Goal: Task Accomplishment & Management: Use online tool/utility

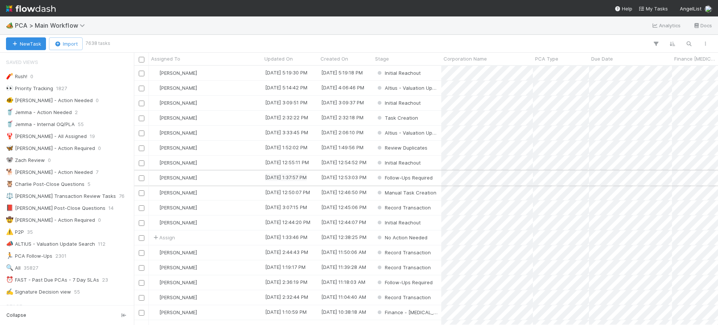
scroll to position [252, 577]
click at [655, 44] on icon "button" at bounding box center [656, 43] width 7 height 7
click at [655, 44] on div "Loading..." at bounding box center [359, 162] width 718 height 325
click at [655, 44] on icon "button" at bounding box center [656, 43] width 7 height 7
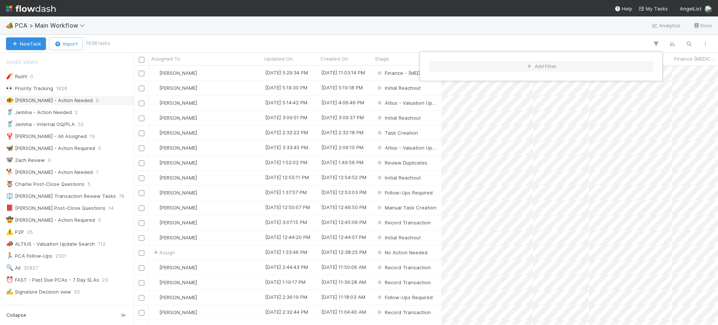
click at [122, 122] on div "Add Filter" at bounding box center [359, 162] width 718 height 325
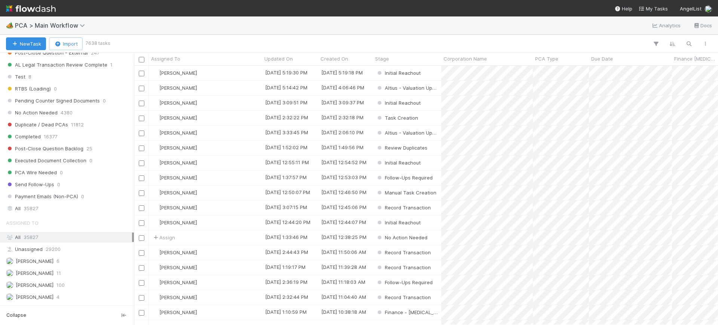
scroll to position [733, 0]
click at [51, 210] on div "All 35827" at bounding box center [69, 210] width 126 height 9
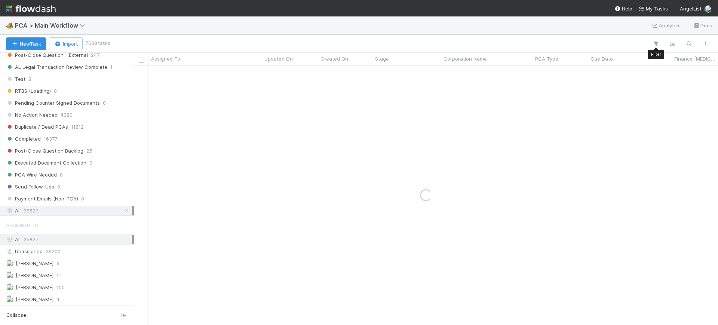
click at [654, 49] on div "New Task Import 7638 tasks Filter Filter Filter" at bounding box center [359, 44] width 718 height 18
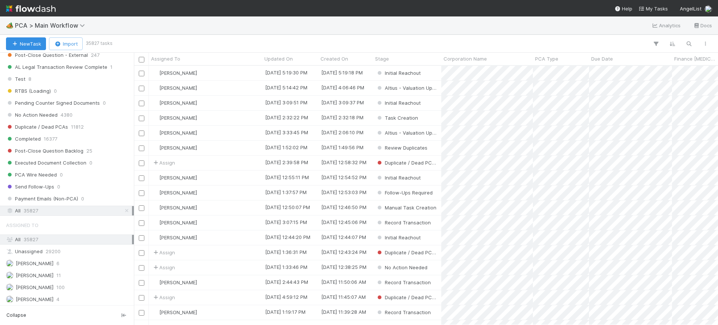
scroll to position [252, 577]
click at [656, 40] on icon "button" at bounding box center [656, 43] width 7 height 7
click at [583, 67] on button "Add Filter" at bounding box center [541, 66] width 224 height 11
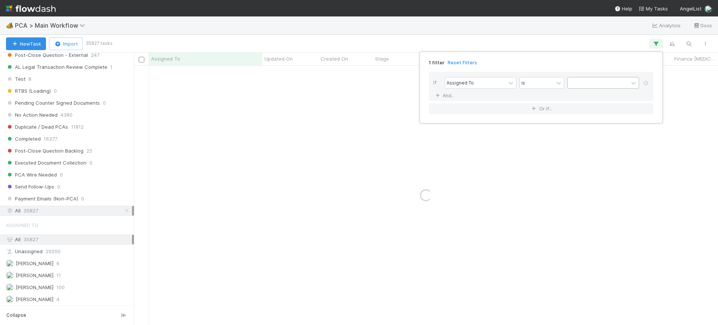
click at [586, 80] on div at bounding box center [598, 82] width 61 height 11
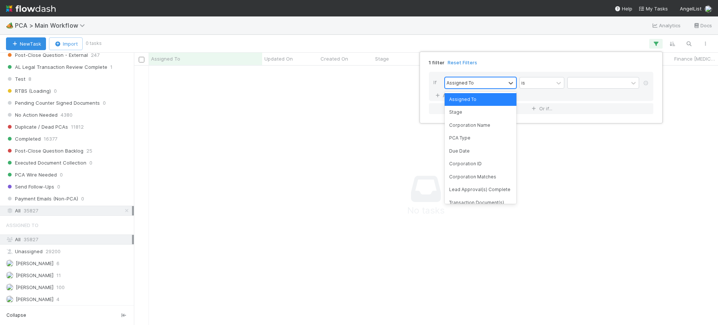
click at [484, 82] on div "Assigned To" at bounding box center [475, 82] width 61 height 11
click at [475, 126] on div "Corporation Name" at bounding box center [481, 125] width 72 height 13
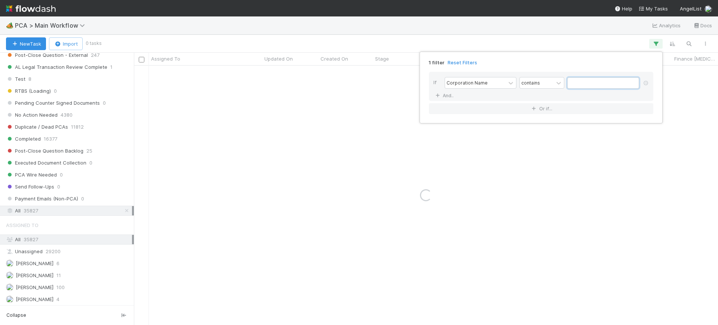
click at [574, 84] on input "text" at bounding box center [604, 82] width 72 height 11
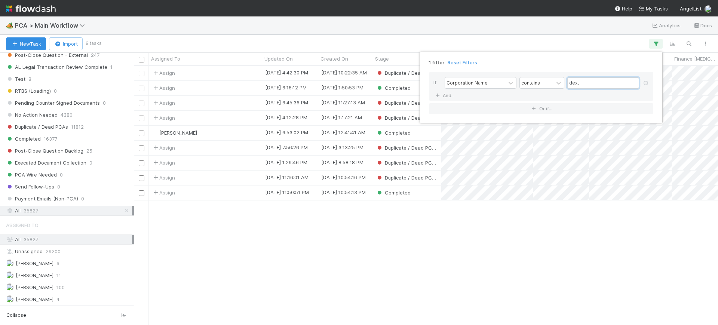
scroll to position [252, 577]
type input "dext"
click at [418, 247] on div "1 filter Reset Filters If Corporation Name contains dext And.. Or if..." at bounding box center [359, 162] width 718 height 325
click at [417, 89] on div "Completed" at bounding box center [407, 88] width 68 height 15
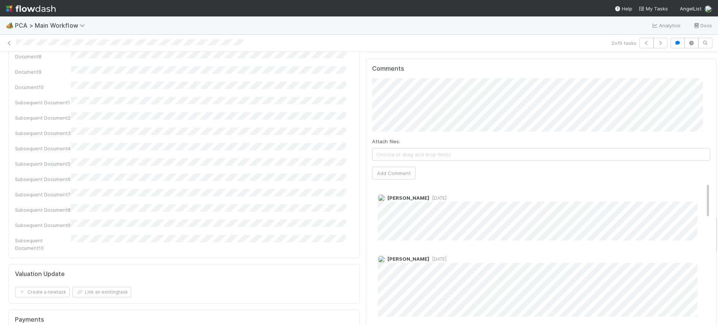
scroll to position [1134, 0]
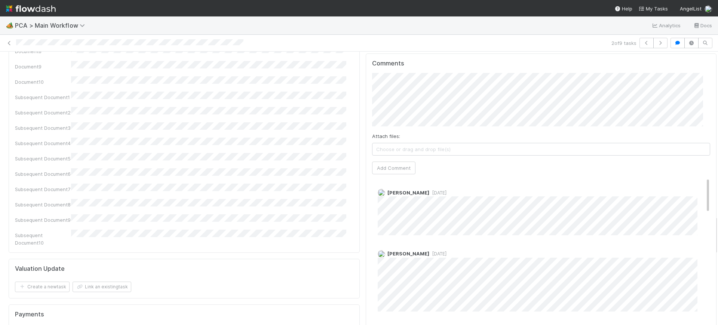
drag, startPoint x: 708, startPoint y: 65, endPoint x: 696, endPoint y: 222, distance: 157.6
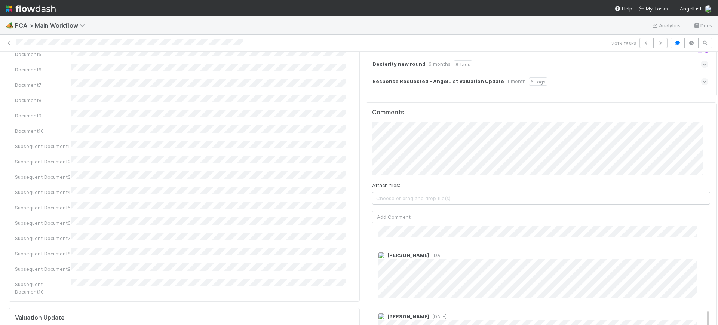
scroll to position [371, 0]
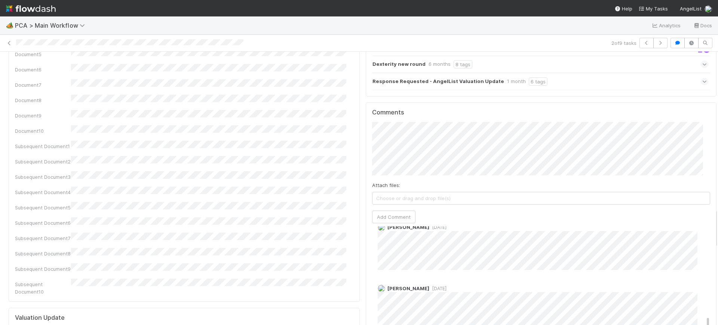
drag, startPoint x: 694, startPoint y: 210, endPoint x: 653, endPoint y: 289, distance: 88.9
click at [653, 289] on div "Marvey Fuentes 1 month ago Roselyn de Villa 1 month ago Meg Castanare 1 month a…" at bounding box center [545, 166] width 346 height 624
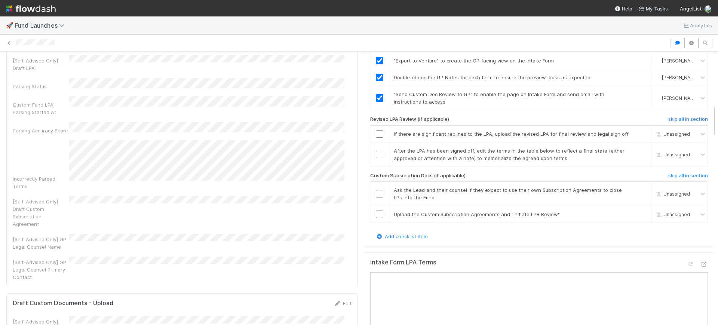
scroll to position [145, 674]
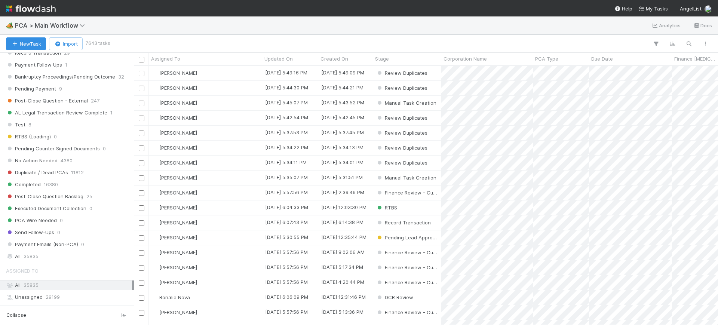
scroll to position [689, 0]
click at [46, 259] on div "All 35835" at bounding box center [69, 254] width 126 height 9
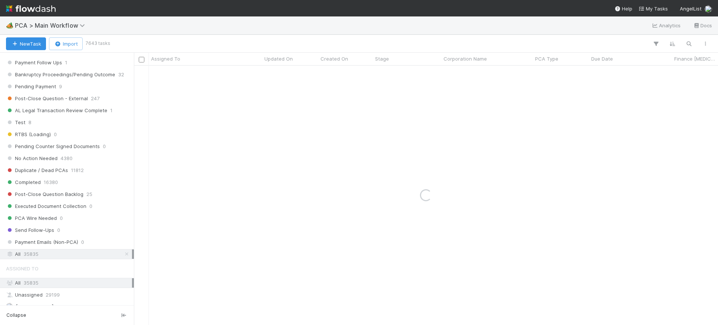
click at [37, 254] on span "35835" at bounding box center [31, 254] width 15 height 9
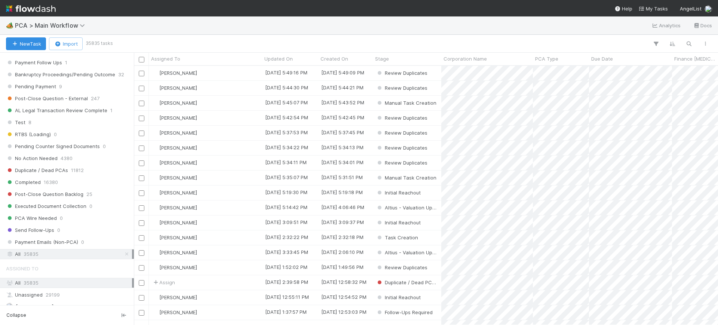
scroll to position [252, 577]
click at [657, 43] on icon "button" at bounding box center [656, 43] width 7 height 7
click at [605, 64] on button "Add Filter" at bounding box center [541, 66] width 224 height 11
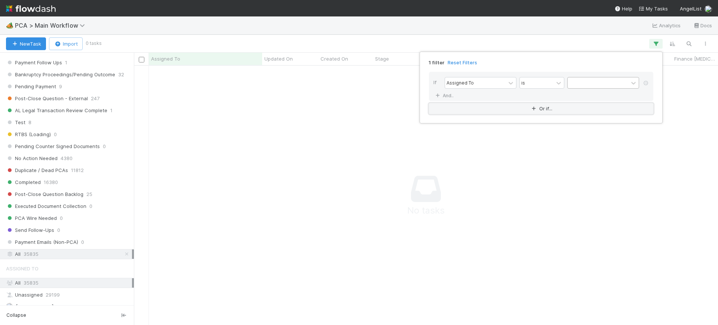
scroll to position [245, 570]
click at [590, 85] on div at bounding box center [598, 82] width 61 height 11
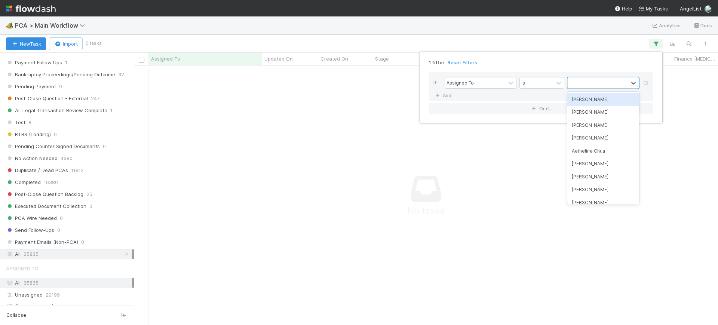
click at [592, 103] on div "[PERSON_NAME]" at bounding box center [604, 99] width 72 height 13
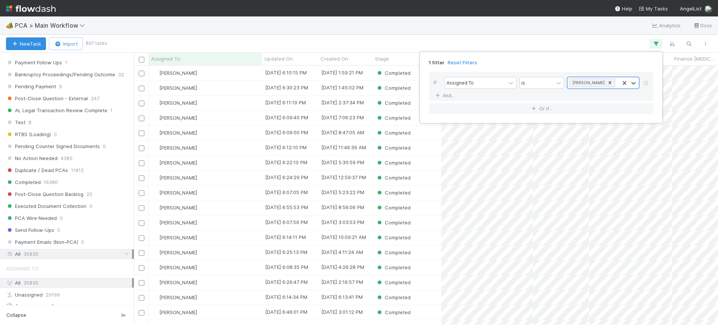
scroll to position [252, 577]
click at [131, 168] on div "1 filter Reset Filters If Assigned To is option [PERSON_NAME], selected. 0 resu…" at bounding box center [359, 162] width 718 height 325
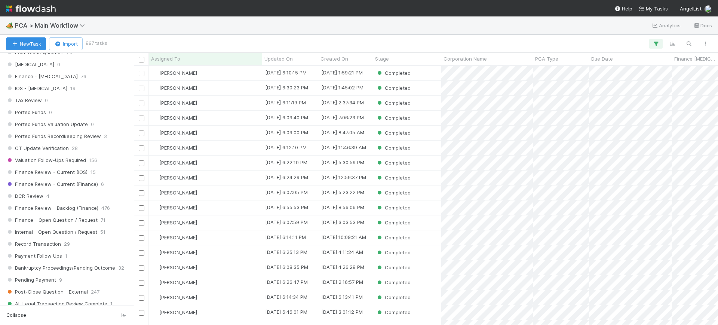
scroll to position [498, 0]
click at [77, 206] on span "Finance Review - Backlog (Finance)" at bounding box center [52, 205] width 92 height 9
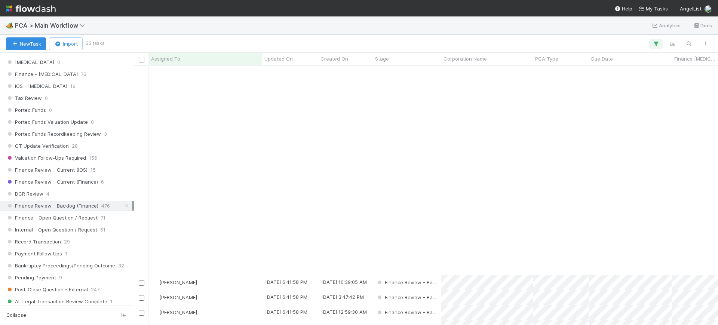
scroll to position [242, 0]
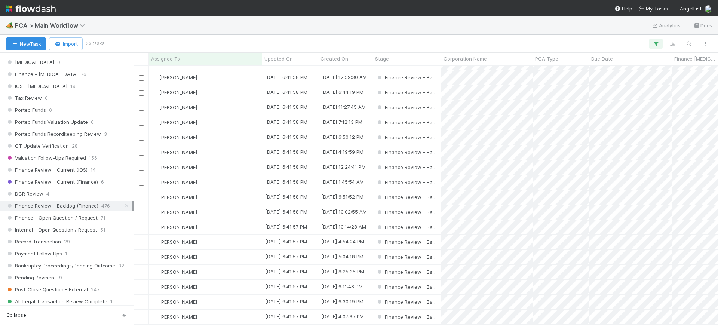
click at [410, 149] on span "Finance Review - Backlog (Finance)" at bounding box center [422, 152] width 92 height 6
click at [510, 143] on div at bounding box center [359, 162] width 718 height 325
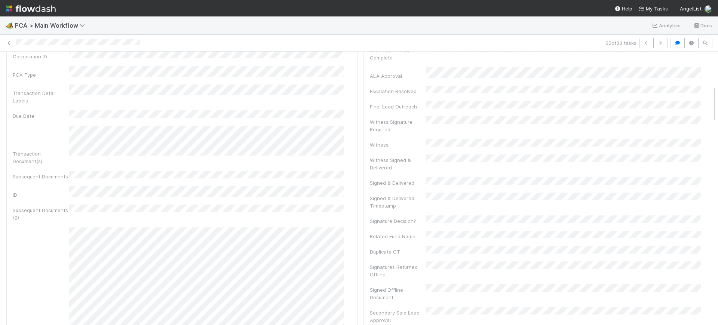
scroll to position [251, 0]
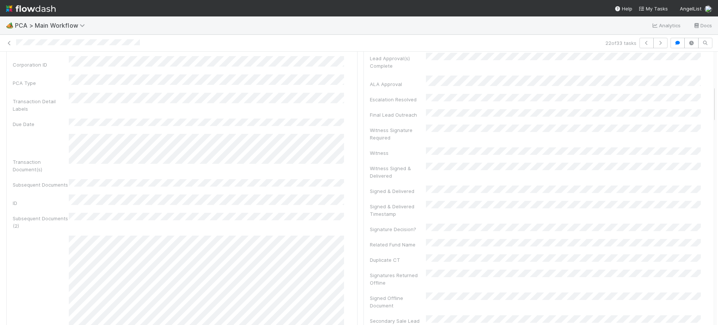
drag, startPoint x: 707, startPoint y: 245, endPoint x: 718, endPoint y: 105, distance: 140.8
click at [718, 105] on div "🏕️ PCA > Main Workflow Analytics Docs 22 of 33 tasks Finance Review - Backlog (…" at bounding box center [359, 170] width 718 height 309
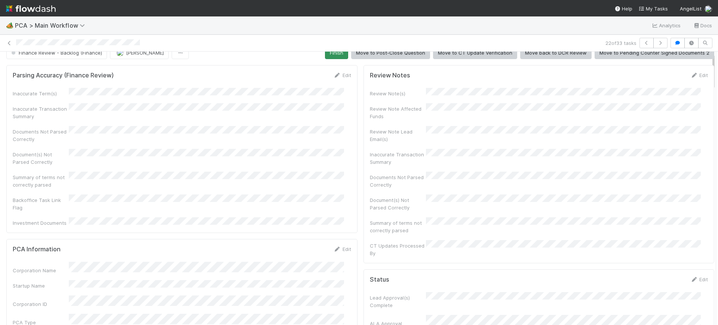
scroll to position [0, 0]
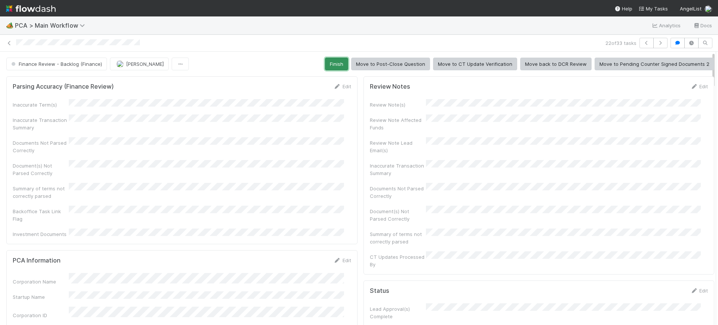
click at [332, 58] on button "Finish" at bounding box center [336, 64] width 23 height 13
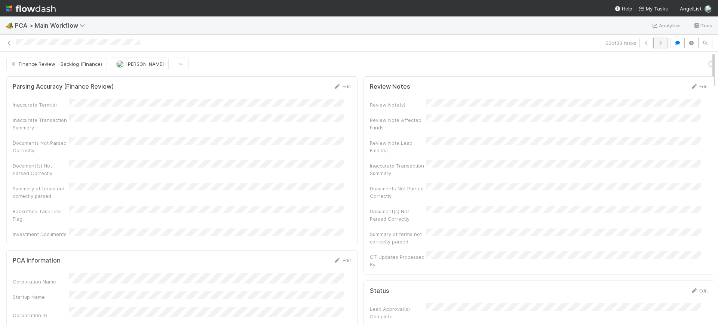
click at [657, 43] on icon "button" at bounding box center [660, 43] width 7 height 4
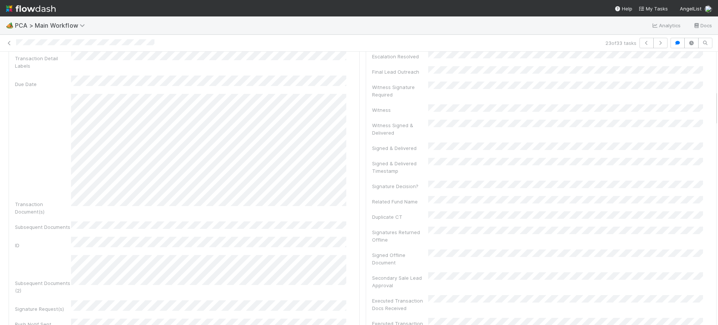
scroll to position [288, 0]
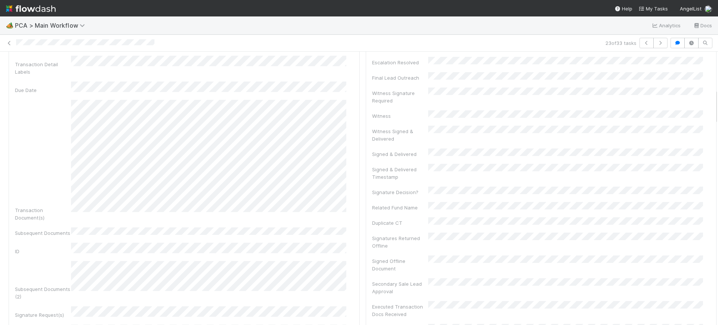
drag, startPoint x: 709, startPoint y: 57, endPoint x: 718, endPoint y: 94, distance: 37.8
click at [718, 94] on div "🏕️ PCA > Main Workflow Analytics Docs 23 of 33 tasks Finance Review - Backlog (…" at bounding box center [359, 170] width 718 height 309
drag, startPoint x: 708, startPoint y: 100, endPoint x: 709, endPoint y: 117, distance: 17.3
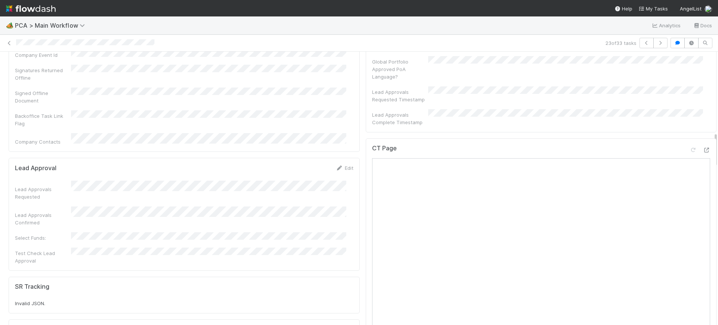
scroll to position [622, 0]
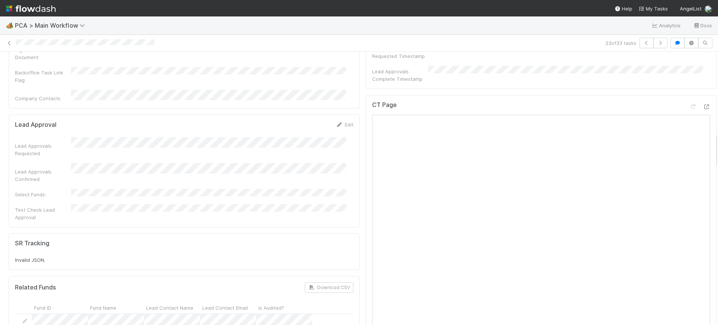
drag, startPoint x: 709, startPoint y: 117, endPoint x: 697, endPoint y: 161, distance: 45.7
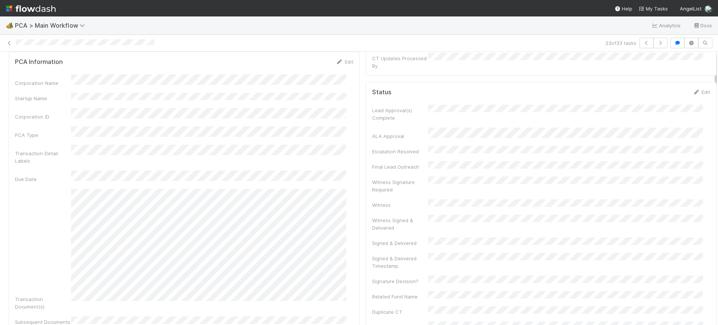
scroll to position [0, 0]
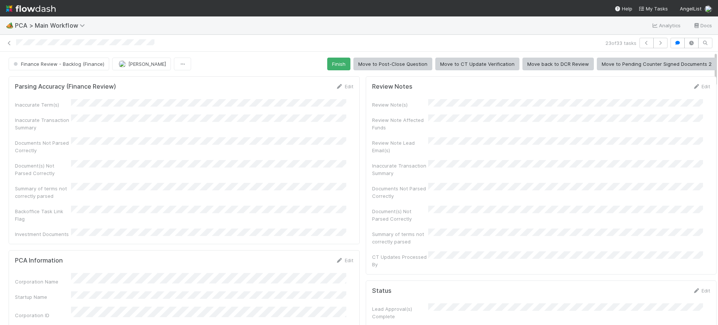
drag, startPoint x: 708, startPoint y: 147, endPoint x: 714, endPoint y: 43, distance: 104.2
click at [714, 43] on div "🏕️ PCA > Main Workflow Analytics Docs 23 of 33 tasks Finance Review - Backlog (…" at bounding box center [359, 170] width 718 height 309
click at [337, 63] on button "Finish" at bounding box center [338, 64] width 23 height 13
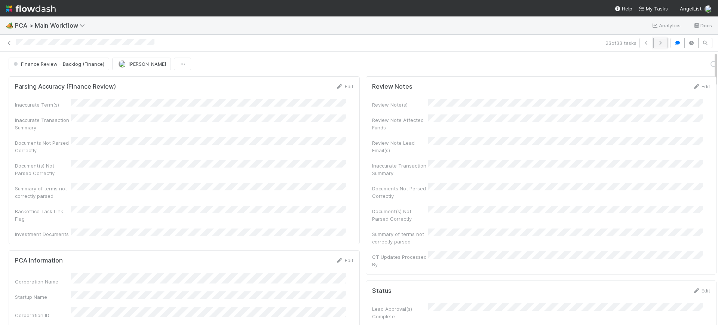
click at [656, 48] on button "button" at bounding box center [661, 43] width 14 height 10
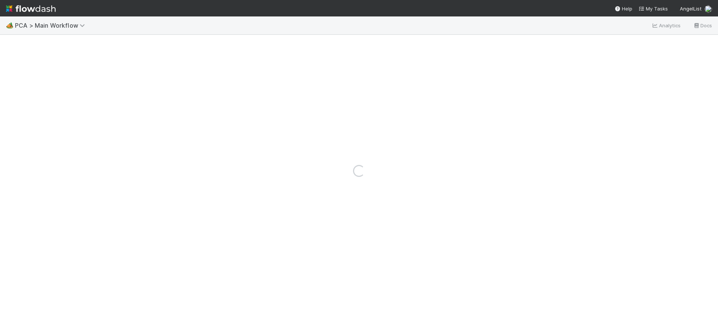
click at [656, 48] on div "Loading..." at bounding box center [359, 170] width 718 height 309
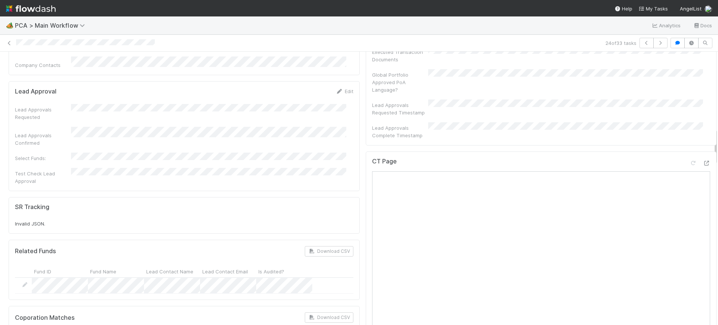
drag, startPoint x: 709, startPoint y: 58, endPoint x: 718, endPoint y: 130, distance: 72.1
click at [718, 130] on div "🏕️ PCA > Main Workflow Analytics Docs 24 of 33 tasks Finance Review - Backlog (…" at bounding box center [359, 170] width 718 height 309
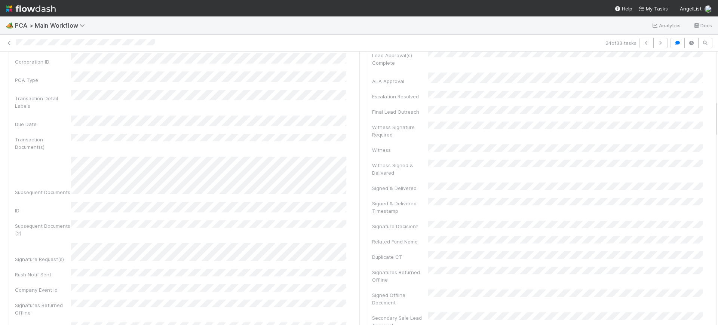
scroll to position [248, 0]
drag, startPoint x: 708, startPoint y: 138, endPoint x: 718, endPoint y: 100, distance: 39.0
click at [718, 100] on div "🏕️ PCA > Main Workflow Analytics Docs 24 of 33 tasks Finance Review - Backlog (…" at bounding box center [359, 170] width 718 height 309
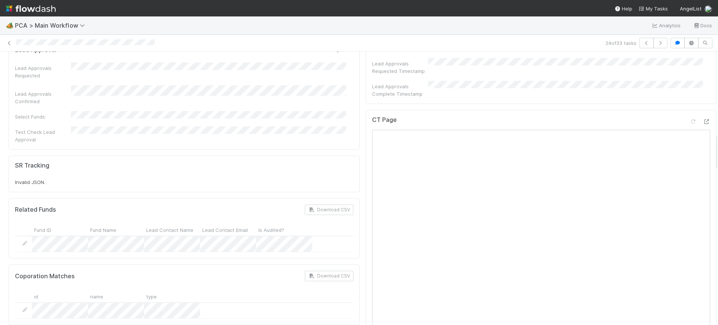
scroll to position [621, 0]
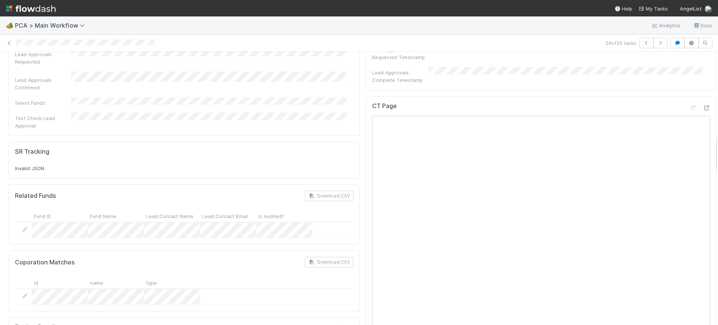
drag, startPoint x: 709, startPoint y: 94, endPoint x: 700, endPoint y: 145, distance: 51.4
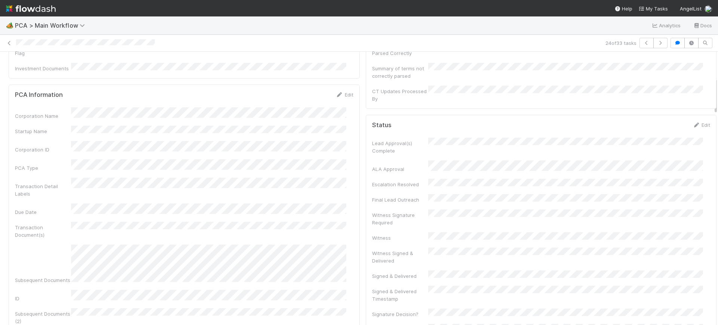
scroll to position [163, 0]
drag, startPoint x: 709, startPoint y: 153, endPoint x: 718, endPoint y: 89, distance: 64.6
click at [718, 89] on div "🏕️ PCA > Main Workflow Analytics Docs 24 of 33 tasks Finance Review - Backlog (…" at bounding box center [359, 170] width 718 height 309
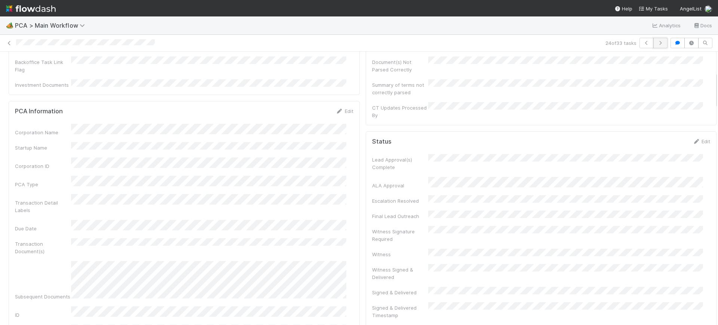
click at [657, 41] on icon "button" at bounding box center [660, 43] width 7 height 4
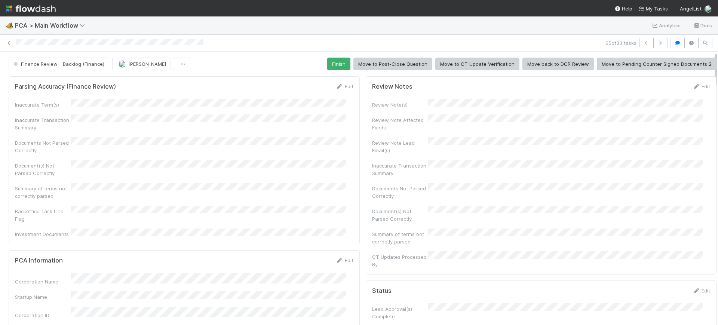
drag, startPoint x: 709, startPoint y: 80, endPoint x: 718, endPoint y: 59, distance: 23.0
click at [718, 59] on div "🏕️ PCA > Main Workflow Analytics Docs 25 of 33 tasks Finance Review - Backlog (…" at bounding box center [359, 170] width 718 height 309
click at [343, 64] on button "Finish" at bounding box center [338, 64] width 23 height 13
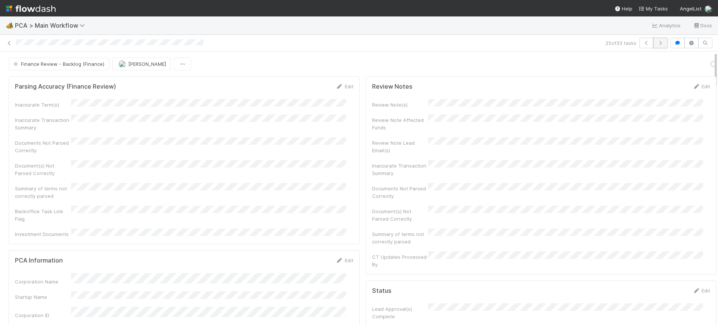
click at [657, 45] on icon "button" at bounding box center [660, 43] width 7 height 4
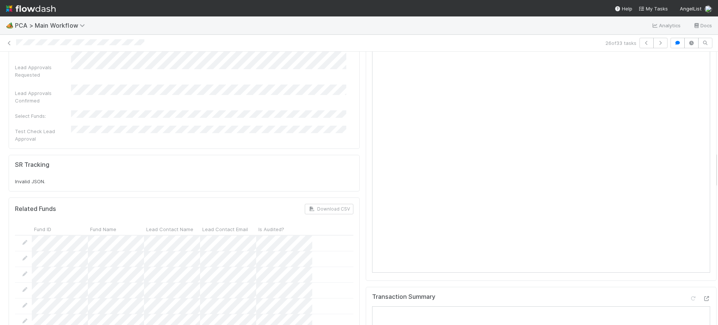
scroll to position [749, 0]
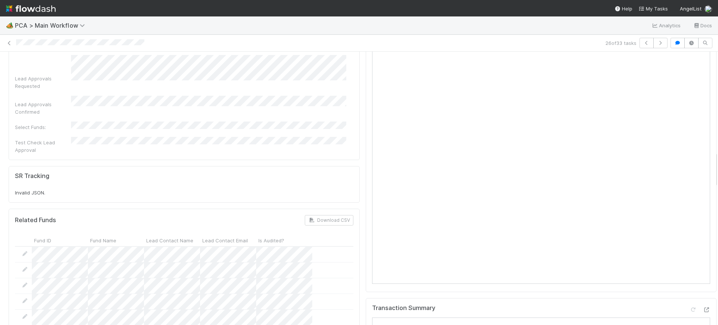
drag, startPoint x: 709, startPoint y: 59, endPoint x: 717, endPoint y: 159, distance: 100.2
click at [717, 159] on div "🏕️ PCA > Main Workflow Analytics Docs 26 of 33 tasks Finance Review - Backlog (…" at bounding box center [359, 170] width 718 height 309
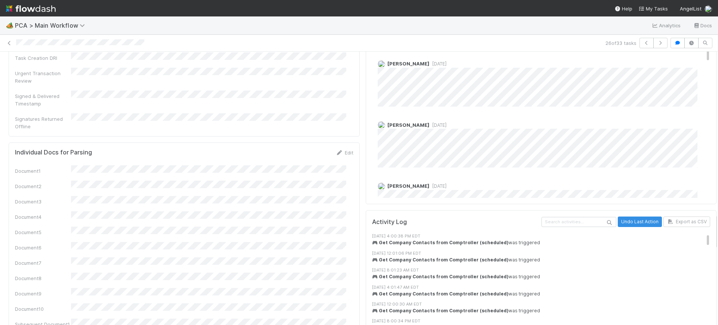
scroll to position [965, 0]
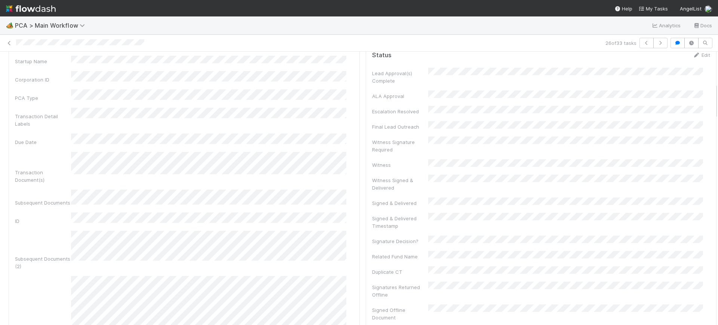
drag, startPoint x: 709, startPoint y: 171, endPoint x: 718, endPoint y: 94, distance: 76.8
click at [718, 94] on div "🏕️ PCA > Main Workflow Analytics Docs 26 of 33 tasks Finance Review - Backlog (…" at bounding box center [359, 170] width 718 height 309
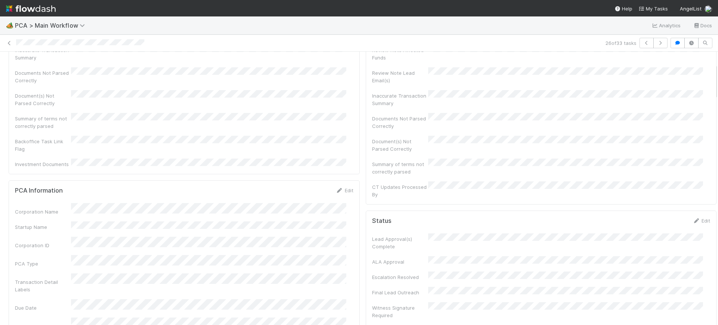
scroll to position [0, 0]
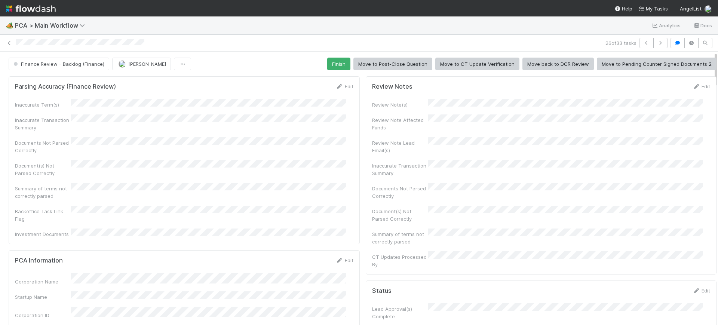
drag, startPoint x: 709, startPoint y: 82, endPoint x: 718, endPoint y: 39, distance: 44.2
click at [718, 39] on div "🏕️ PCA > Main Workflow Analytics Docs 26 of 33 tasks Finance Review - Backlog (…" at bounding box center [359, 170] width 718 height 309
click at [337, 58] on button "Finish" at bounding box center [338, 64] width 23 height 13
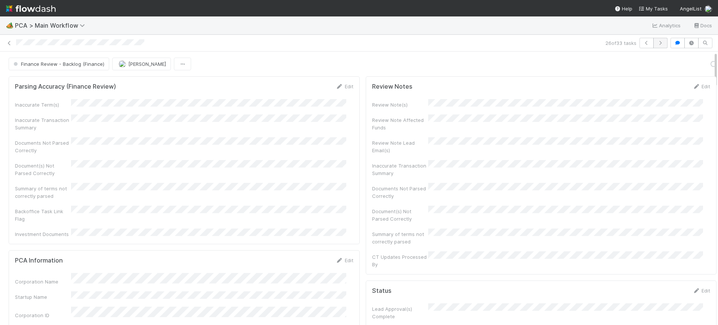
click at [661, 42] on div "26 of 33 tasks" at bounding box center [359, 43] width 718 height 10
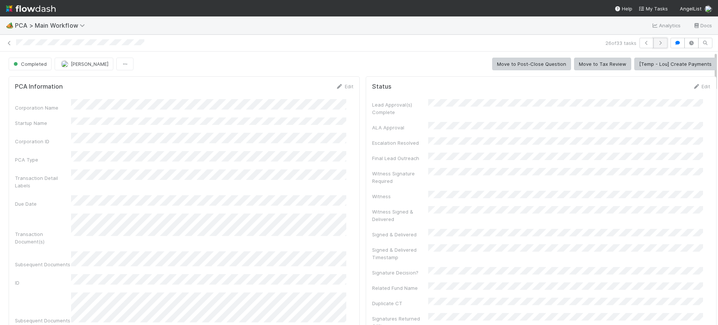
click at [657, 42] on icon "button" at bounding box center [660, 43] width 7 height 4
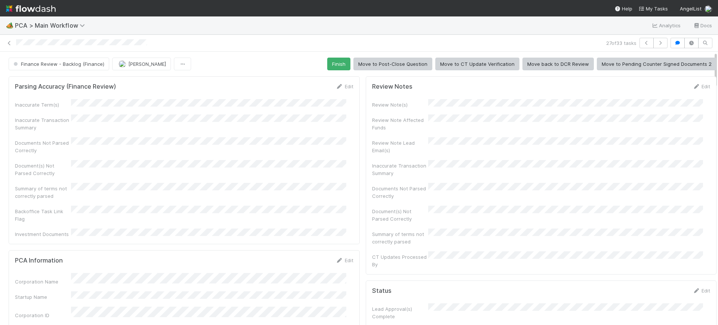
drag, startPoint x: 708, startPoint y: 58, endPoint x: 707, endPoint y: 75, distance: 16.9
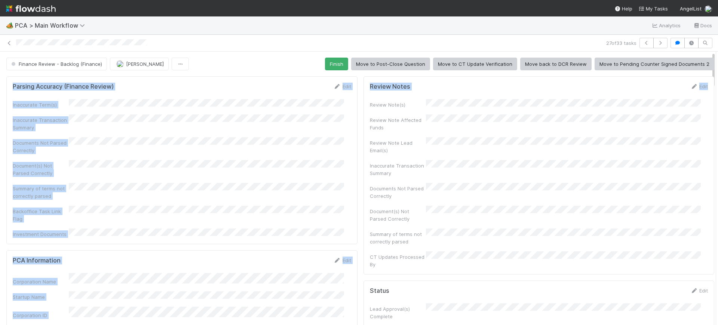
drag, startPoint x: 707, startPoint y: 72, endPoint x: 702, endPoint y: 85, distance: 14.1
click at [702, 85] on div "Finance Review - Backlog (Finance) [PERSON_NAME] Finish Move to Post-Close Ques…" at bounding box center [359, 189] width 718 height 274
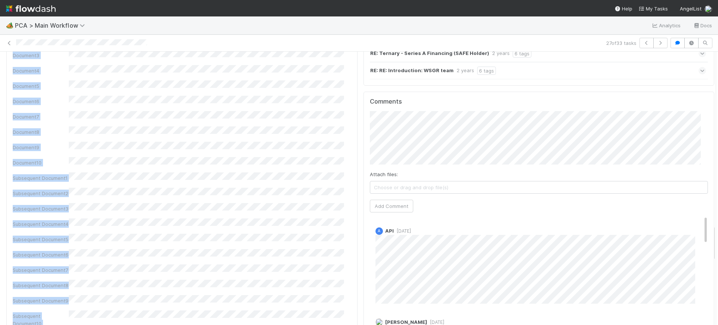
scroll to position [1308, 0]
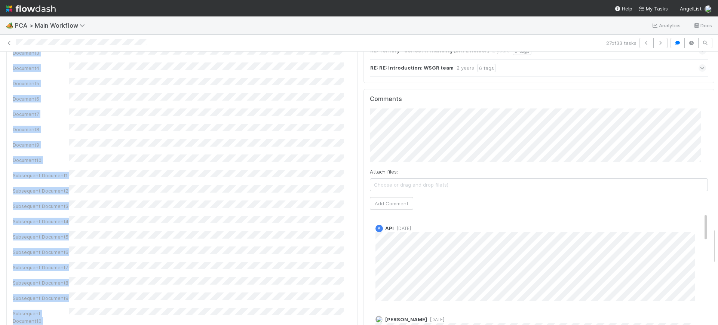
drag, startPoint x: 707, startPoint y: 68, endPoint x: 698, endPoint y: 245, distance: 176.8
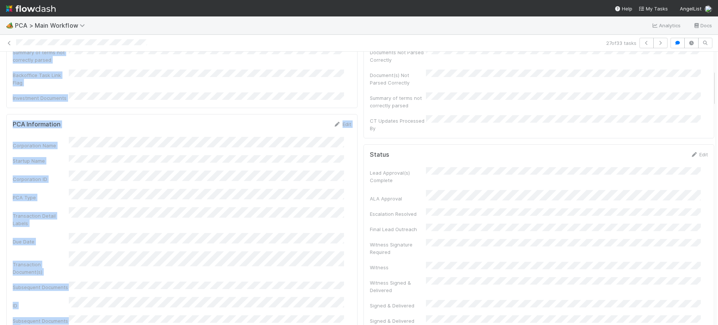
scroll to position [147, 0]
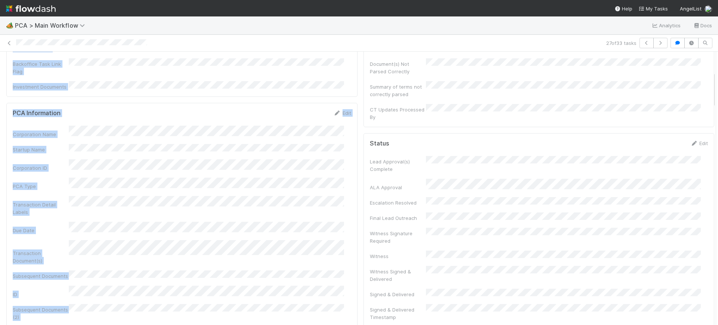
drag, startPoint x: 707, startPoint y: 244, endPoint x: 700, endPoint y: 88, distance: 156.2
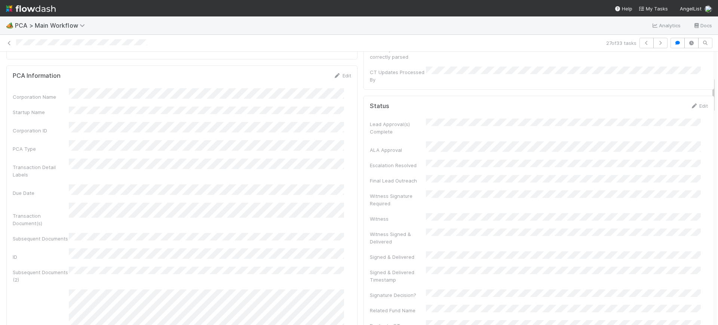
scroll to position [185, 0]
click at [656, 45] on button "button" at bounding box center [661, 43] width 14 height 10
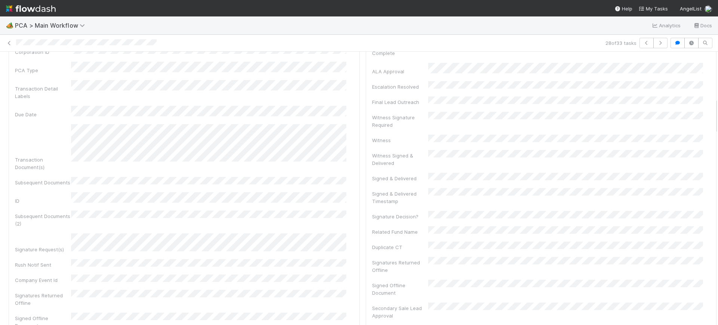
scroll to position [238, 0]
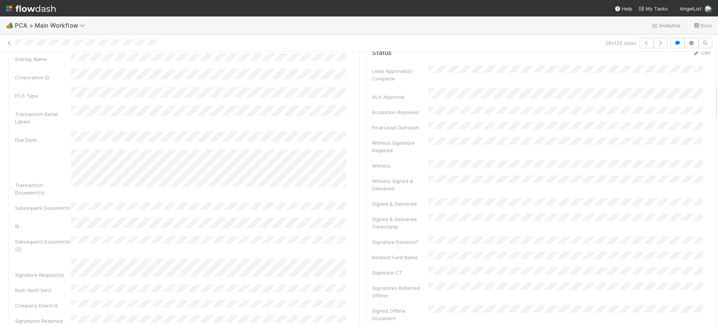
drag, startPoint x: 708, startPoint y: 54, endPoint x: 718, endPoint y: 86, distance: 32.9
click at [718, 86] on div "🏕️ PCA > Main Workflow Analytics Docs 28 of 33 tasks Finance Review - Backlog (…" at bounding box center [359, 170] width 718 height 309
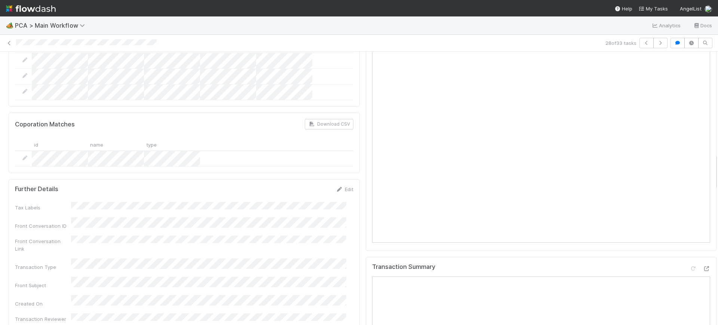
scroll to position [813, 0]
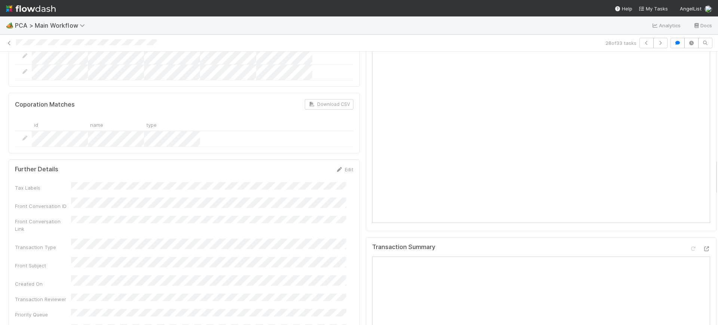
click at [697, 178] on div "CT Page" at bounding box center [541, 67] width 351 height 327
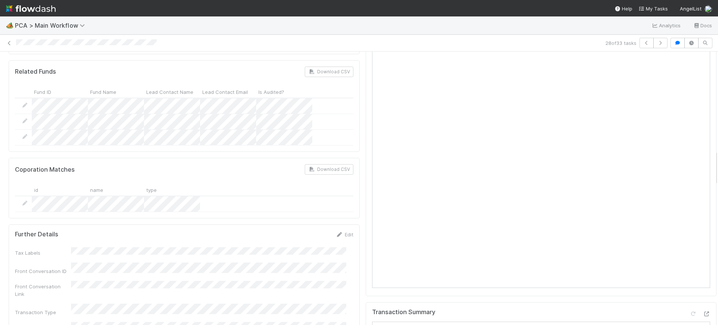
scroll to position [745, 0]
drag, startPoint x: 709, startPoint y: 167, endPoint x: 711, endPoint y: 158, distance: 9.3
click at [711, 158] on div "🏕️ PCA > Main Workflow Analytics Docs 28 of 33 tasks Finance Review - Backlog (…" at bounding box center [359, 170] width 718 height 309
click at [656, 38] on button "button" at bounding box center [661, 43] width 14 height 10
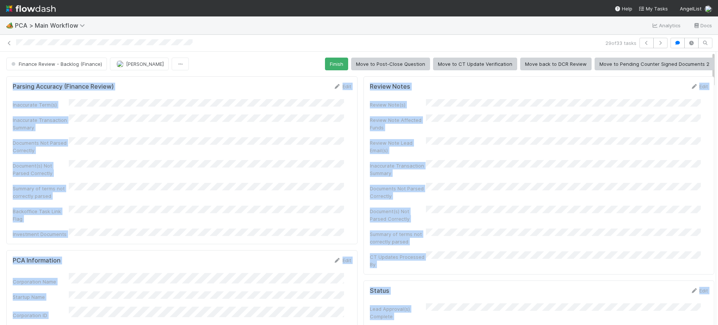
drag, startPoint x: 700, startPoint y: 252, endPoint x: 717, endPoint y: 49, distance: 203.6
click at [717, 49] on div "🏕️ PCA > Main Workflow Analytics Docs 29 of 33 tasks Finance Review - Backlog (…" at bounding box center [359, 170] width 718 height 309
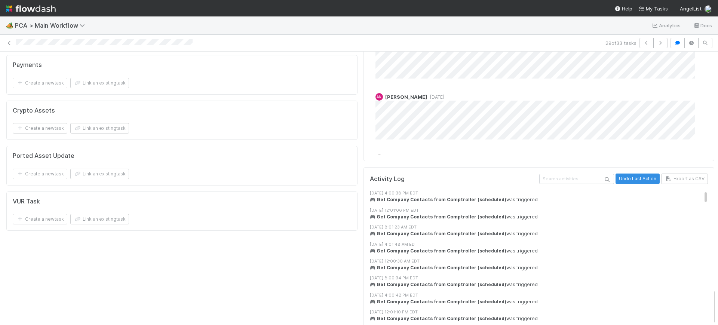
scroll to position [1778, 0]
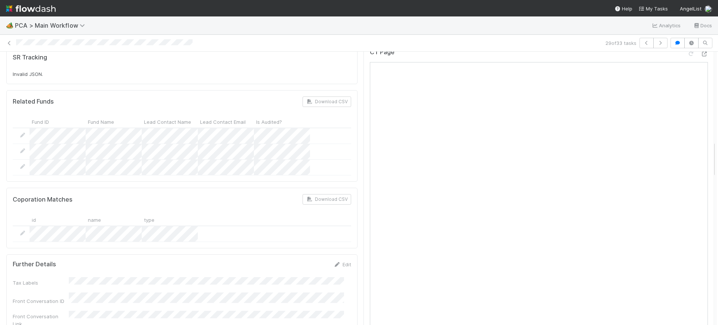
drag, startPoint x: 707, startPoint y: 201, endPoint x: 703, endPoint y: 158, distance: 43.2
click at [703, 158] on div "Finance Review - Backlog (Finance) [PERSON_NAME] Finish Move to Post-Close Ques…" at bounding box center [359, 189] width 718 height 274
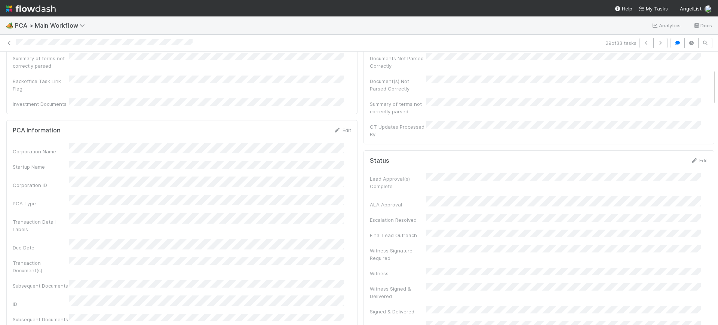
scroll to position [0, 0]
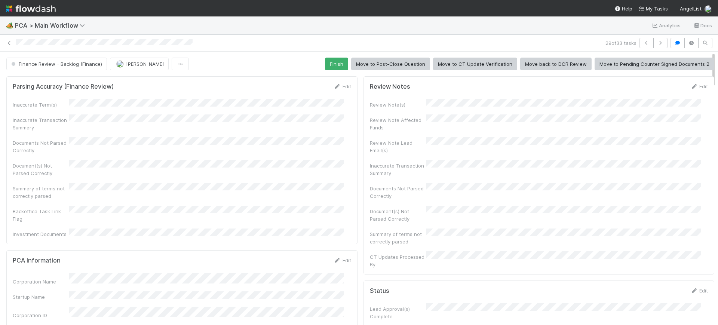
drag, startPoint x: 707, startPoint y: 161, endPoint x: 718, endPoint y: 43, distance: 118.4
click at [718, 43] on div "🏕️ PCA > Main Workflow Analytics Docs 29 of 33 tasks Finance Review - Backlog (…" at bounding box center [359, 170] width 718 height 309
click at [325, 62] on button "Finish" at bounding box center [336, 64] width 23 height 13
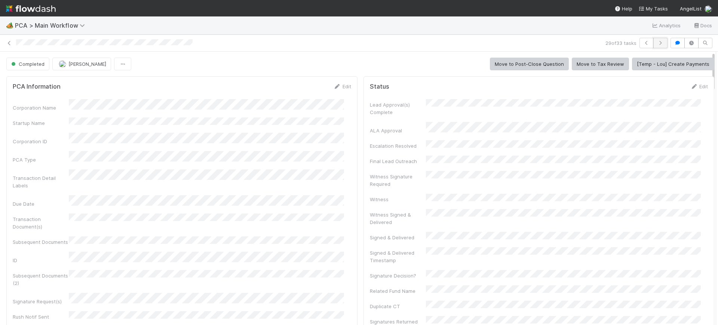
click at [658, 43] on button "button" at bounding box center [661, 43] width 14 height 10
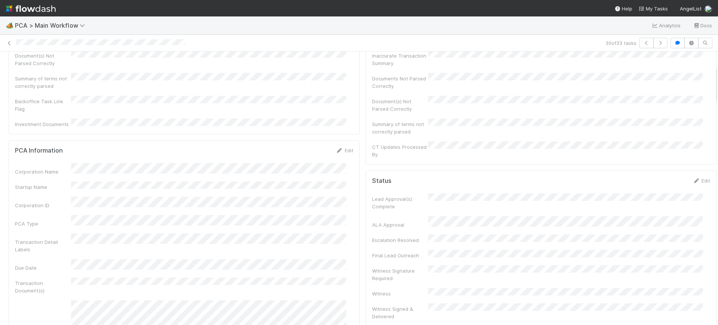
scroll to position [113, 0]
drag, startPoint x: 709, startPoint y: 67, endPoint x: 718, endPoint y: 81, distance: 16.8
click at [718, 81] on div "🏕️ PCA > Main Workflow Analytics Docs 30 of 33 tasks Finance Review - Backlog (…" at bounding box center [359, 170] width 718 height 309
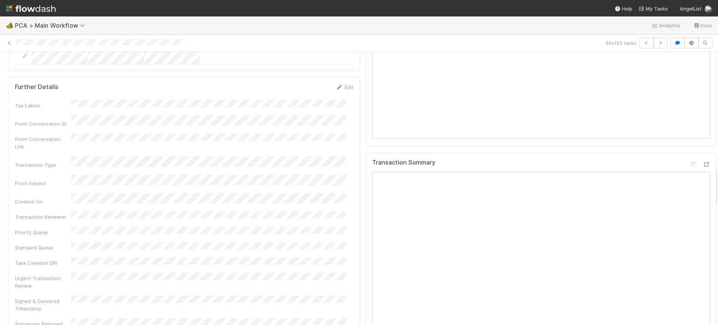
scroll to position [859, 0]
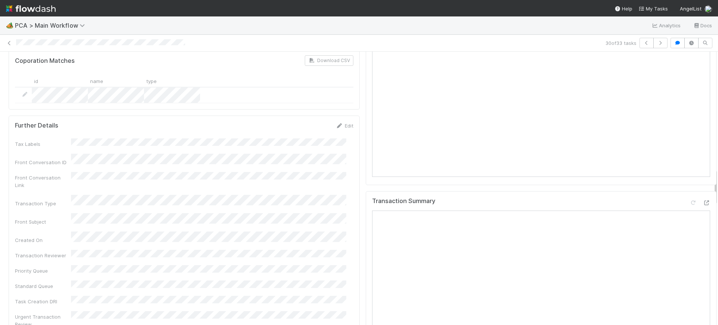
drag, startPoint x: 711, startPoint y: 198, endPoint x: 712, endPoint y: 193, distance: 5.4
click at [712, 193] on div "🏕️ PCA > Main Workflow Analytics Docs 30 of 33 tasks Finance Review - Backlog (…" at bounding box center [359, 170] width 718 height 309
drag, startPoint x: 711, startPoint y: 193, endPoint x: 703, endPoint y: 161, distance: 32.4
click at [703, 161] on div "Finance Review - Backlog (Finance) [PERSON_NAME] Finish Move to Post-Close Ques…" at bounding box center [359, 189] width 718 height 274
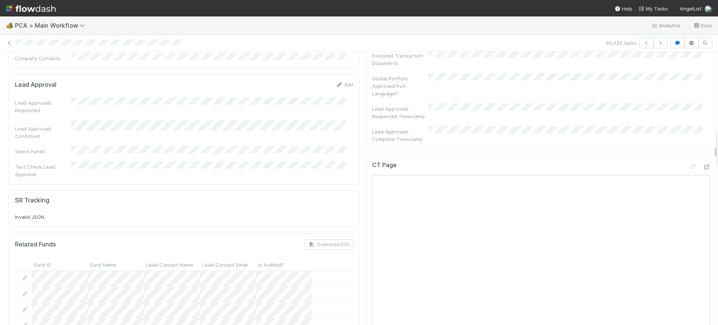
scroll to position [559, 0]
drag, startPoint x: 708, startPoint y: 179, endPoint x: 716, endPoint y: 138, distance: 41.5
click at [716, 138] on div "🏕️ PCA > Main Workflow Analytics Docs 30 of 33 tasks Finance Review - Backlog (…" at bounding box center [359, 170] width 718 height 309
drag, startPoint x: 708, startPoint y: 157, endPoint x: 702, endPoint y: 171, distance: 15.4
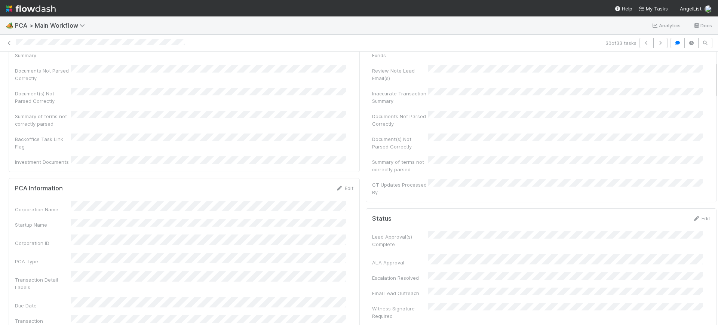
scroll to position [0, 0]
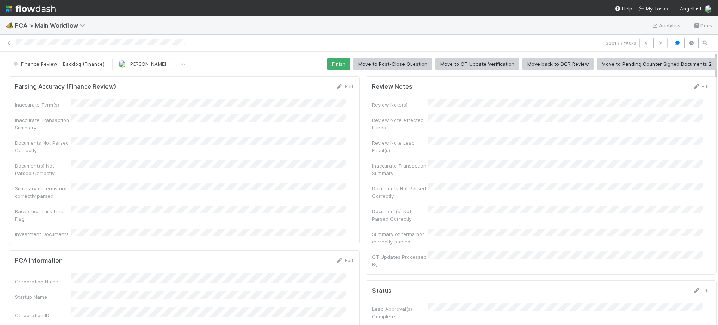
drag, startPoint x: 708, startPoint y: 164, endPoint x: 718, endPoint y: 25, distance: 139.2
click at [718, 25] on div "🏕️ PCA > Main Workflow Analytics Docs 30 of 33 tasks Finance Review - Backlog (…" at bounding box center [359, 170] width 718 height 309
click at [329, 65] on button "Finish" at bounding box center [338, 64] width 23 height 13
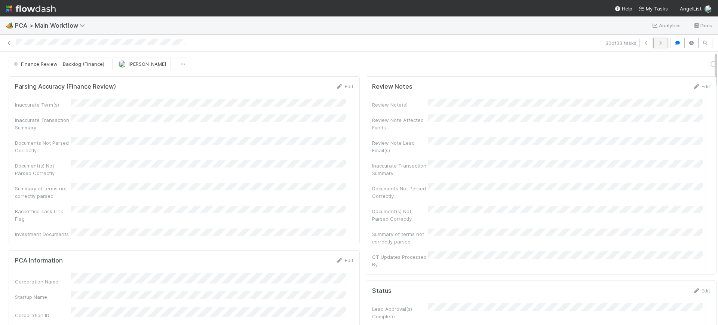
click at [654, 40] on button "button" at bounding box center [661, 43] width 14 height 10
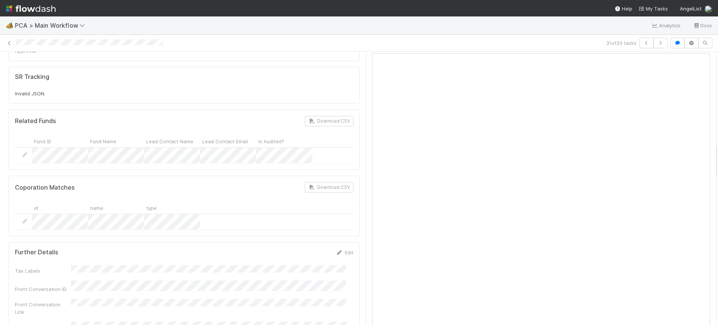
scroll to position [653, 0]
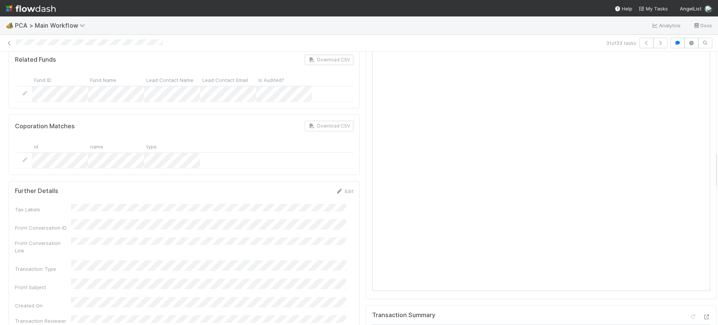
drag, startPoint x: 709, startPoint y: 73, endPoint x: 718, endPoint y: 170, distance: 98.1
click at [718, 170] on div "🏕️ PCA > Main Workflow Analytics Docs 31 of 33 tasks Finance Review - Backlog (…" at bounding box center [359, 170] width 718 height 309
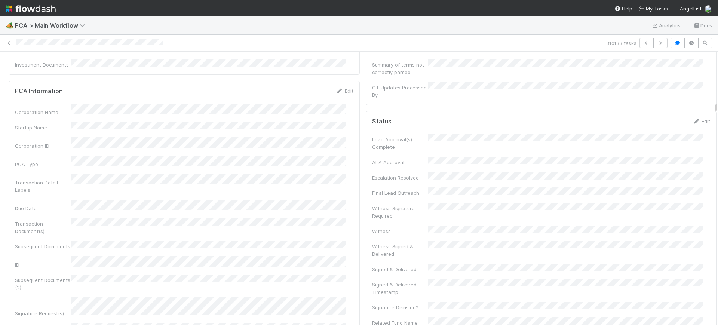
scroll to position [183, 0]
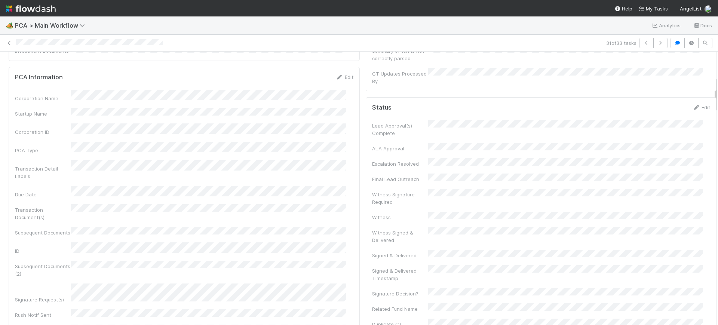
drag, startPoint x: 708, startPoint y: 160, endPoint x: 709, endPoint y: 87, distance: 73.0
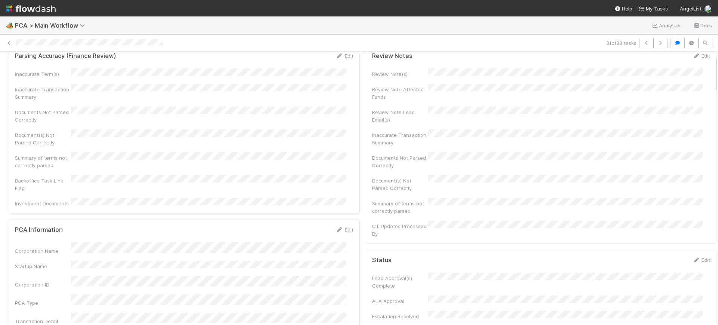
scroll to position [0, 0]
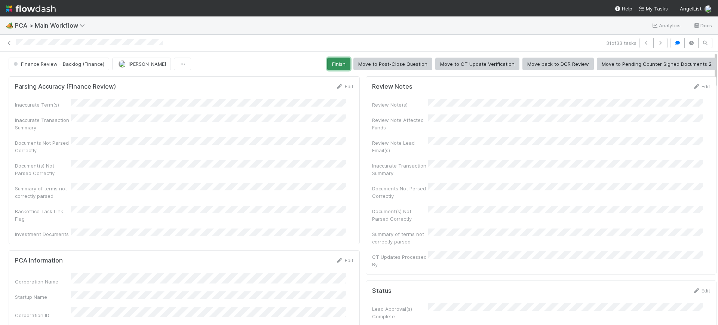
click at [331, 58] on button "Finish" at bounding box center [338, 64] width 23 height 13
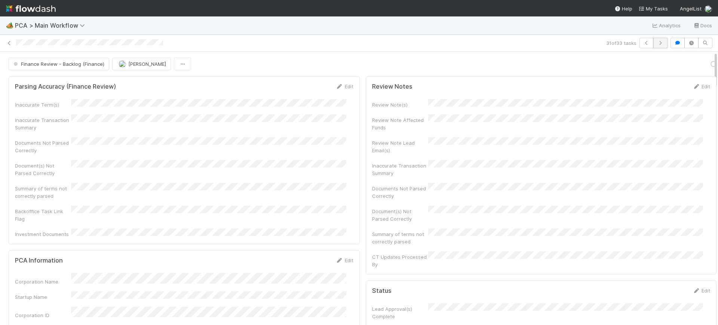
click at [654, 39] on button "button" at bounding box center [661, 43] width 14 height 10
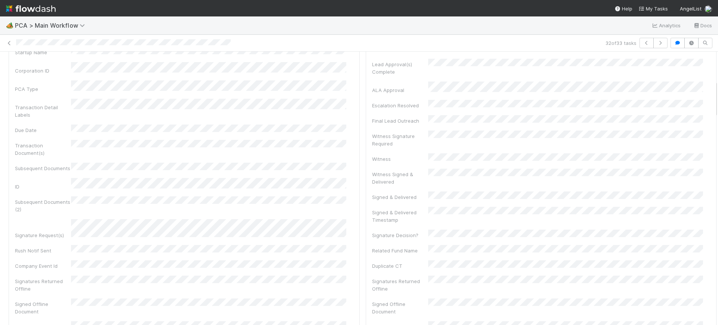
scroll to position [253, 0]
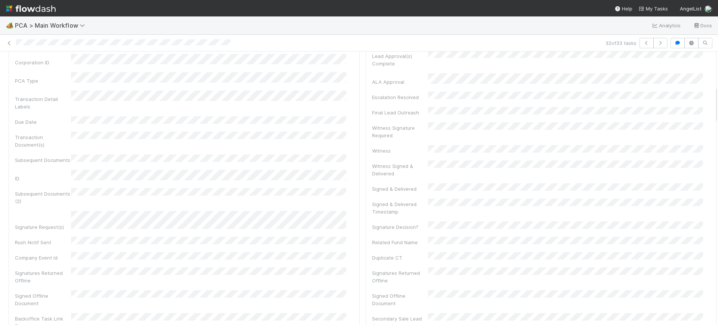
drag, startPoint x: 709, startPoint y: 77, endPoint x: 716, endPoint y: 110, distance: 34.1
click at [716, 110] on div "🏕️ PCA > Main Workflow Analytics Docs 32 of 33 tasks Finance Review - Backlog (…" at bounding box center [359, 170] width 718 height 309
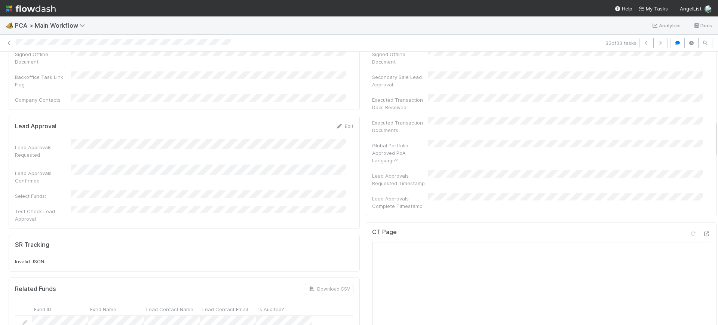
scroll to position [550, 0]
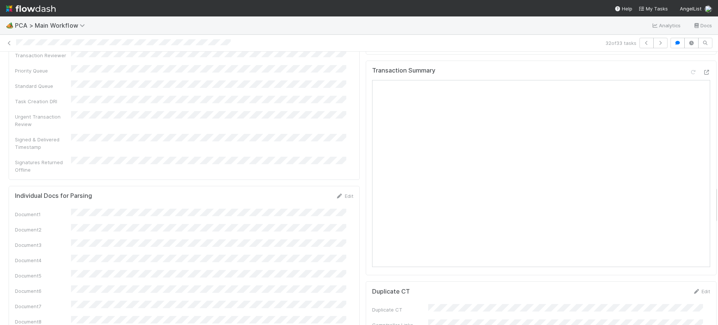
drag, startPoint x: 709, startPoint y: 103, endPoint x: 697, endPoint y: 209, distance: 106.2
click at [697, 209] on div "Parsing Accuracy (Finance Review) Edit Inaccurate Term(s) Inaccurate Transactio…" at bounding box center [363, 121] width 726 height 2074
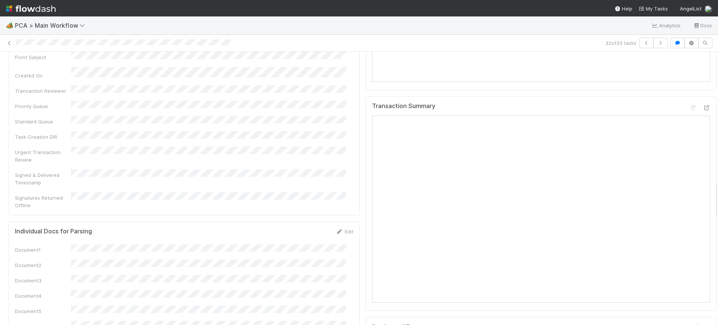
scroll to position [946, 0]
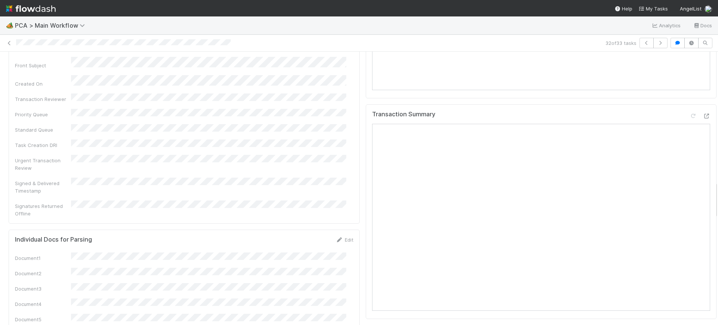
drag, startPoint x: 709, startPoint y: 209, endPoint x: 712, endPoint y: 199, distance: 10.8
click at [712, 199] on div "🏕️ PCA > Main Workflow Analytics Docs 32 of 33 tasks Finance Review - Backlog (…" at bounding box center [359, 170] width 718 height 309
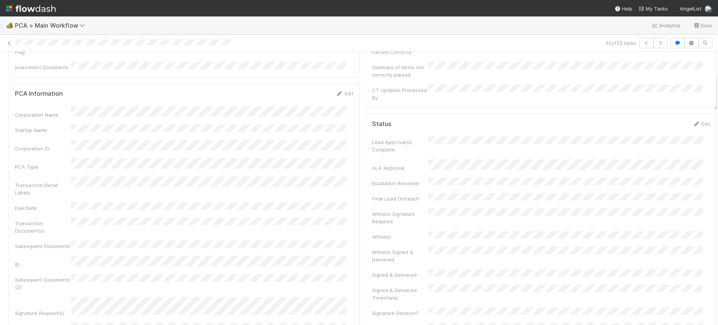
scroll to position [0, 0]
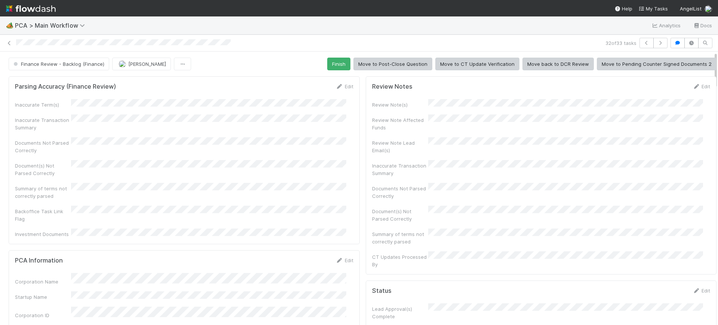
drag, startPoint x: 709, startPoint y: 196, endPoint x: 718, endPoint y: 42, distance: 153.7
click at [718, 42] on div "🏕️ PCA > Main Workflow Analytics Docs 32 of 33 tasks Finance Review - Backlog (…" at bounding box center [359, 170] width 718 height 309
click at [329, 58] on button "Finish" at bounding box center [338, 64] width 23 height 13
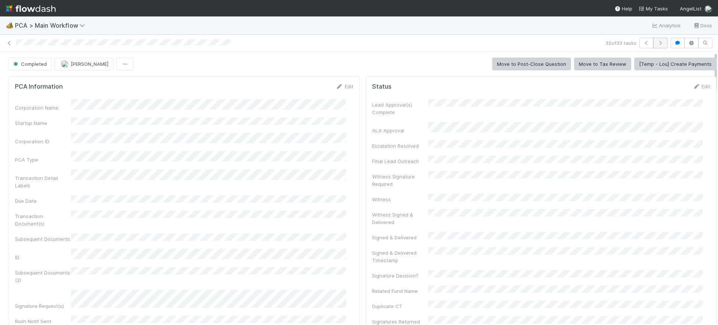
click at [658, 38] on button "button" at bounding box center [661, 43] width 14 height 10
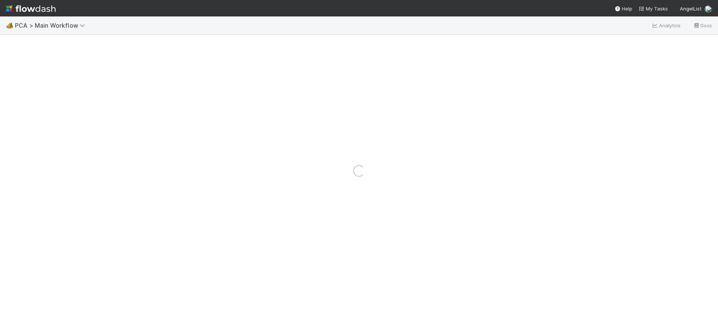
click at [658, 36] on div "Loading..." at bounding box center [359, 170] width 718 height 309
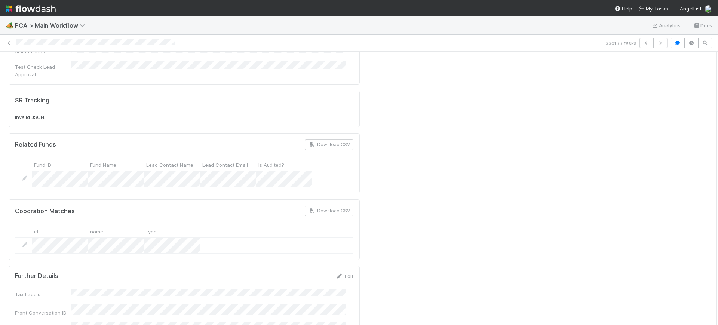
scroll to position [689, 0]
drag, startPoint x: 709, startPoint y: 64, endPoint x: 708, endPoint y: 158, distance: 93.5
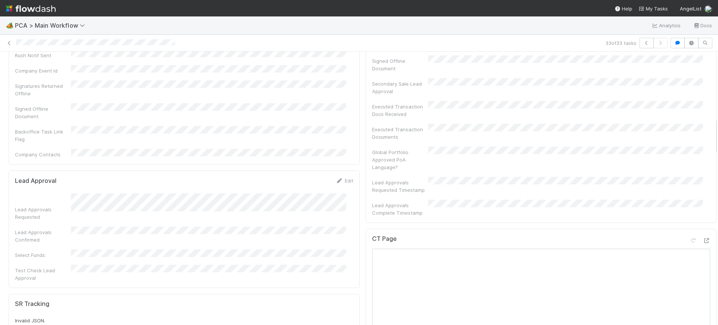
scroll to position [485, 0]
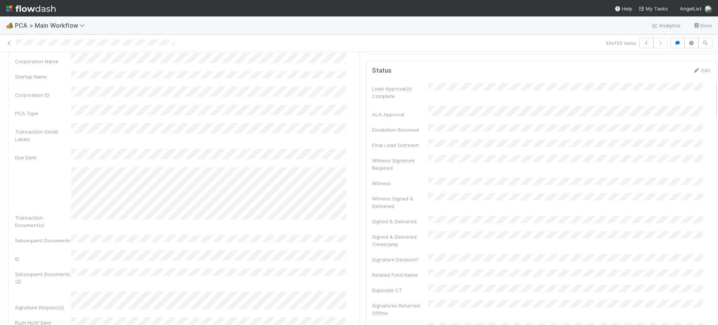
drag, startPoint x: 709, startPoint y: 164, endPoint x: 718, endPoint y: 98, distance: 66.5
click at [718, 98] on div "🏕️ PCA > Main Workflow Analytics Docs 33 of 33 tasks Finance Review - Backlog (…" at bounding box center [359, 170] width 718 height 309
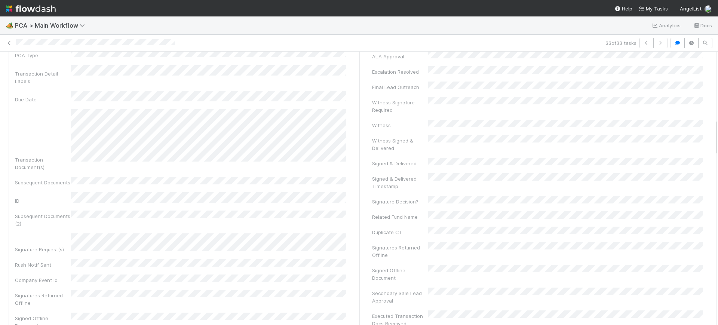
scroll to position [0, 0]
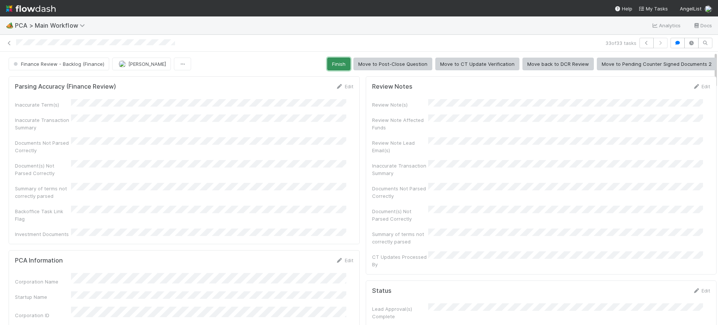
click at [327, 61] on button "Finish" at bounding box center [338, 64] width 23 height 13
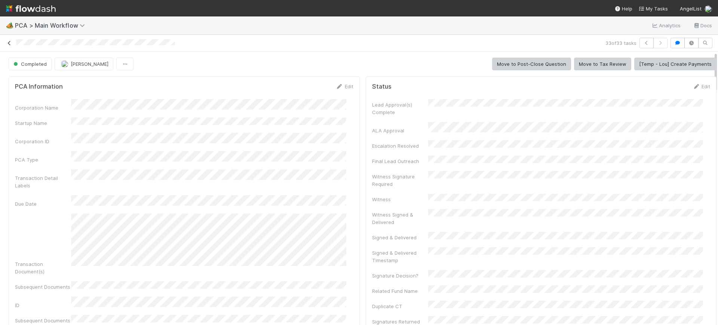
click at [9, 41] on icon at bounding box center [9, 43] width 7 height 5
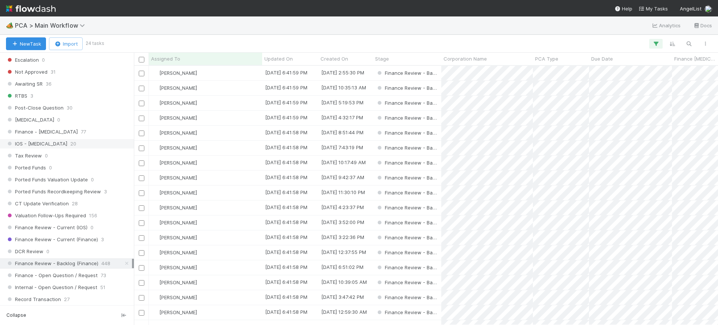
scroll to position [430, 0]
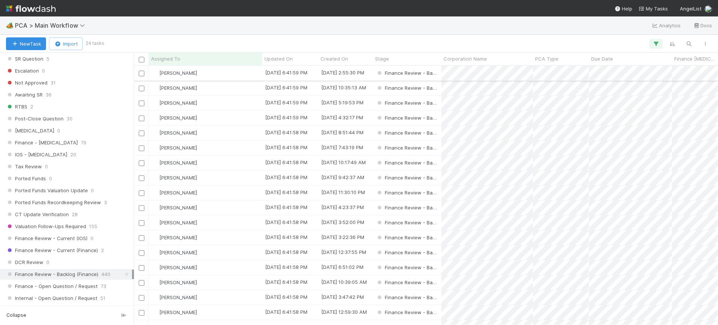
click at [225, 71] on div "[PERSON_NAME]" at bounding box center [205, 73] width 113 height 15
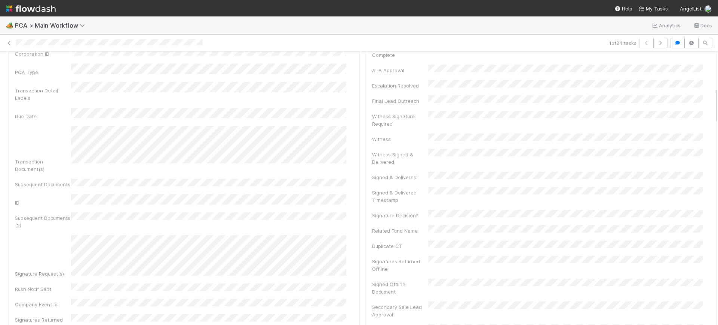
scroll to position [251, 0]
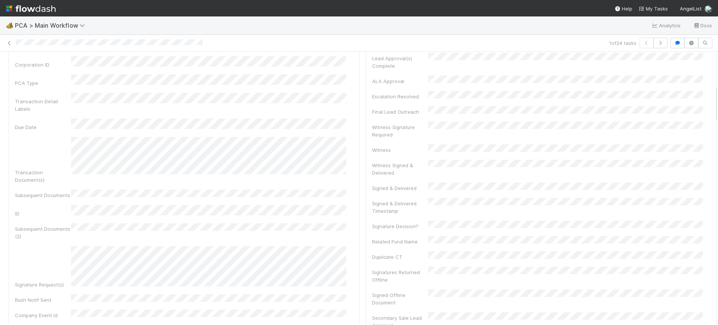
drag, startPoint x: 708, startPoint y: 81, endPoint x: 718, endPoint y: 110, distance: 30.8
click at [718, 110] on div "🏕️ PCA > Main Workflow Analytics Docs 1 of 24 tasks Finance Review - Backlog (F…" at bounding box center [359, 170] width 718 height 309
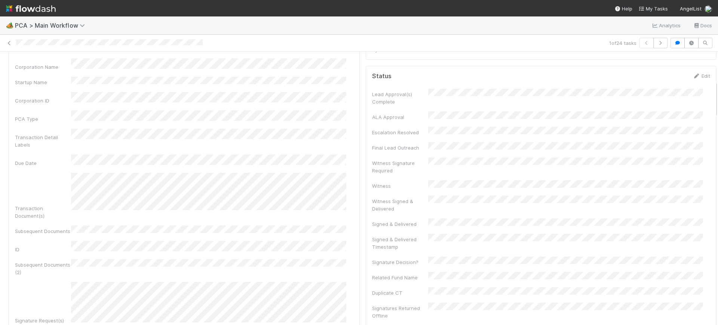
scroll to position [0, 2]
drag, startPoint x: 708, startPoint y: 106, endPoint x: 713, endPoint y: 94, distance: 13.4
click at [713, 94] on div "🏕️ PCA > Main Workflow Analytics Docs 1 of 24 tasks Finance Review - Backlog (F…" at bounding box center [359, 170] width 718 height 309
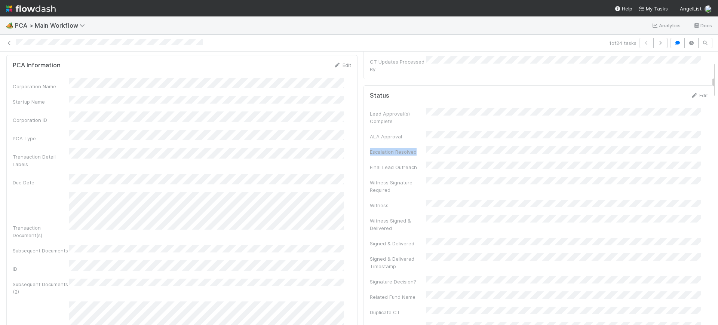
scroll to position [0, 0]
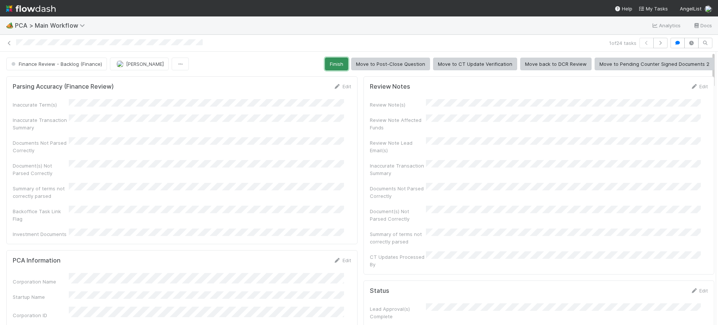
click at [330, 62] on button "Finish" at bounding box center [336, 64] width 23 height 13
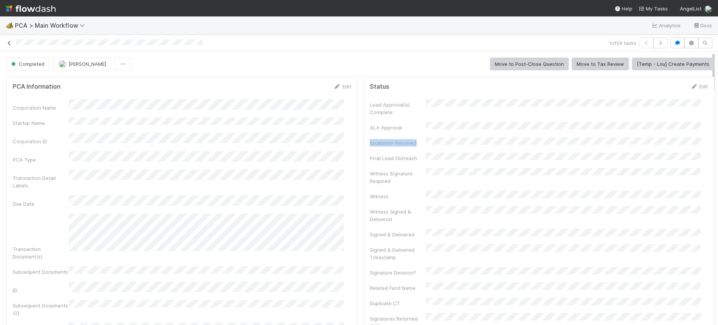
click at [10, 41] on icon at bounding box center [9, 43] width 7 height 5
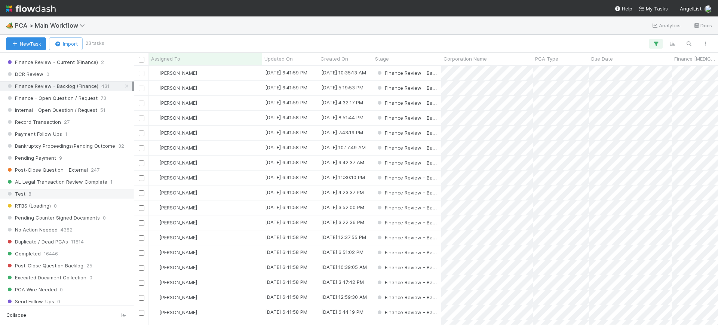
scroll to position [613, 0]
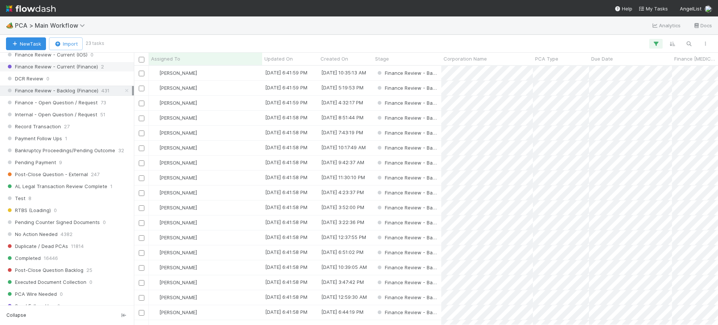
click at [86, 63] on span "Finance Review - Current (Finance)" at bounding box center [52, 66] width 92 height 9
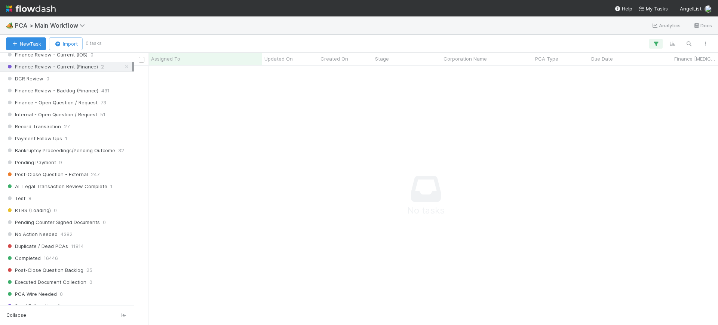
scroll to position [245, 570]
click at [656, 43] on icon "button" at bounding box center [656, 43] width 7 height 7
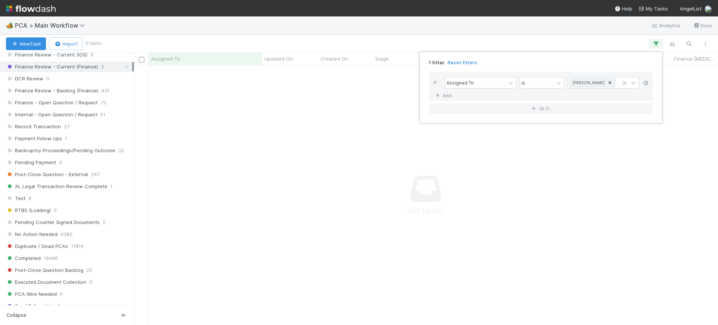
click at [646, 80] on link at bounding box center [645, 83] width 7 height 7
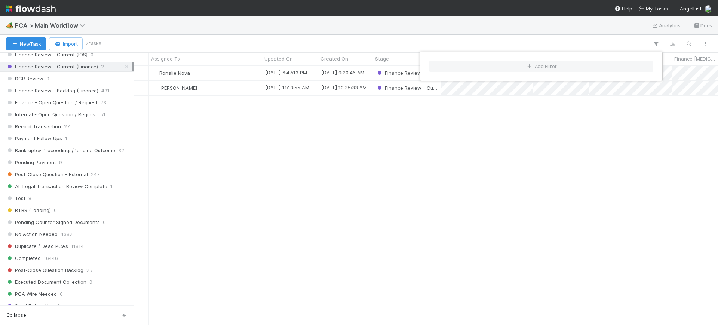
scroll to position [252, 577]
click at [397, 114] on div "Add Filter" at bounding box center [359, 162] width 718 height 325
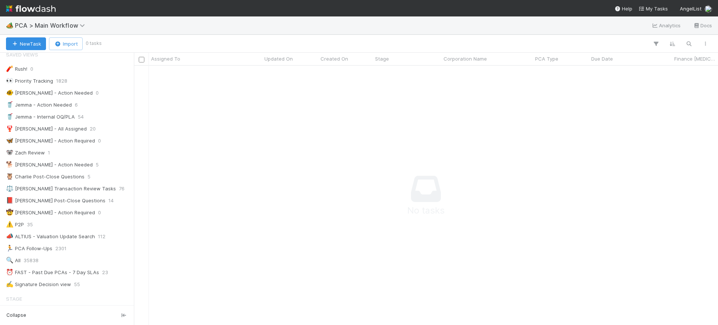
scroll to position [7, 7]
